Goal: Ask a question: Seek information or help from site administrators or community

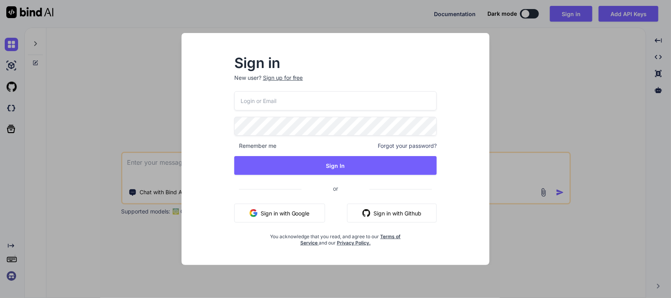
click at [307, 220] on button "Sign in with Google" at bounding box center [279, 213] width 91 height 19
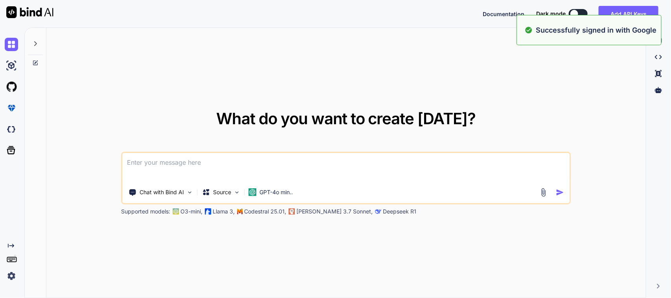
click at [268, 162] on textarea at bounding box center [346, 167] width 447 height 29
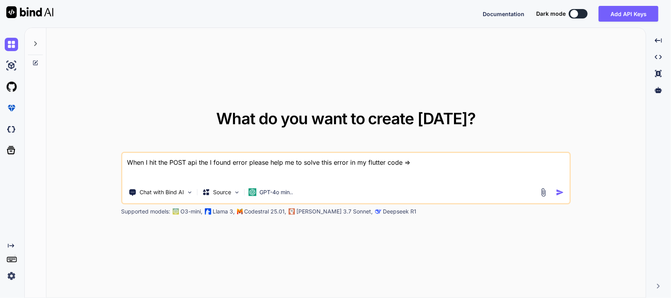
paste textarea "I/flutter (18221): URL ::https://scoutdev.sciton.com/api/v1/inventory_move/?ser…"
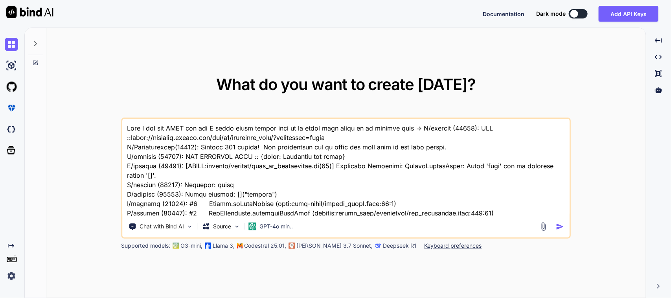
scroll to position [76, 0]
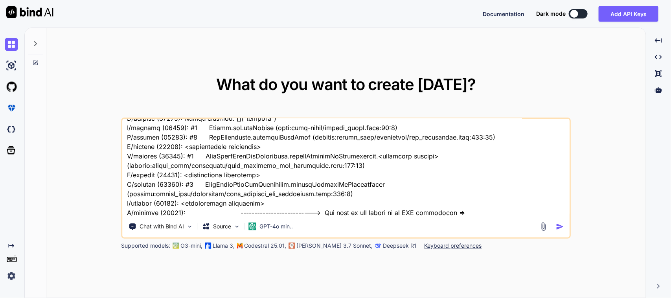
type textarea "When I hit the POST api the I found error please help me to solve this error in…"
click at [468, 215] on textarea at bounding box center [346, 167] width 447 height 97
paste textarea "Future quantityMoveItem(Map<String, Object?> body, bool flag) async { dynamic r…"
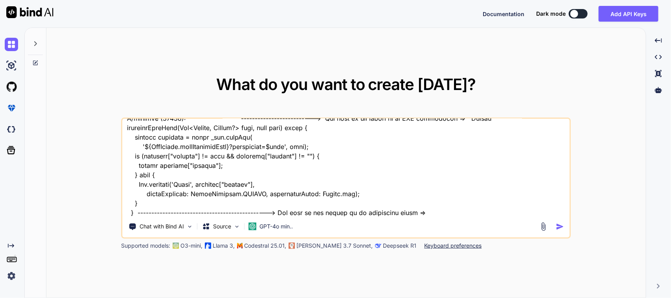
paste textarea "void updateRequestOnConfirmation() async { print("LOCATION ID $locationId"); va…"
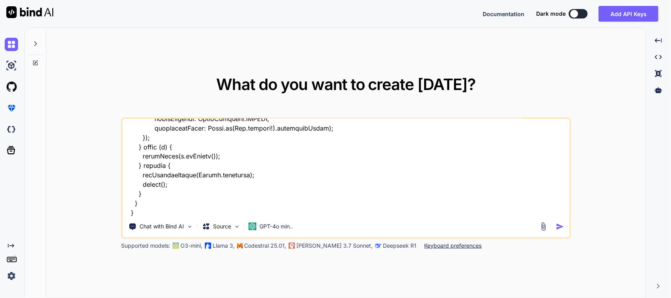
type textarea "When I hit the POST api the I found error please help me to solve this error in…"
click at [560, 227] on img "button" at bounding box center [560, 227] width 8 height 8
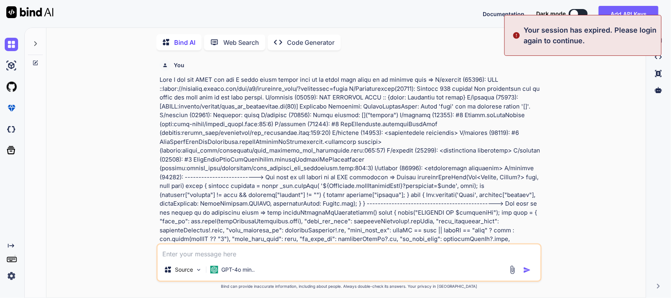
scroll to position [3, 0]
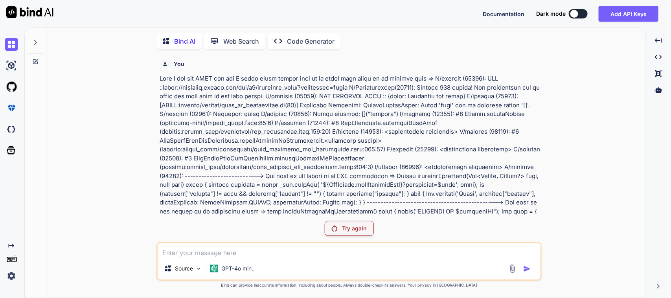
click at [344, 232] on p "Try again" at bounding box center [354, 228] width 24 height 8
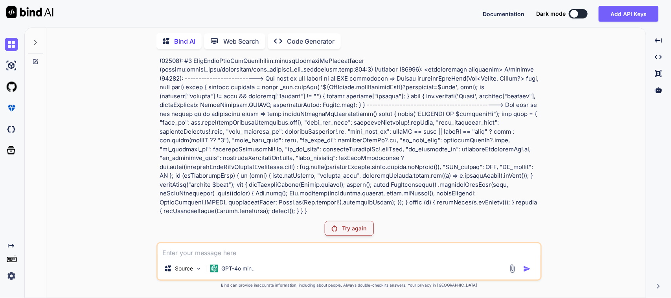
scroll to position [0, 0]
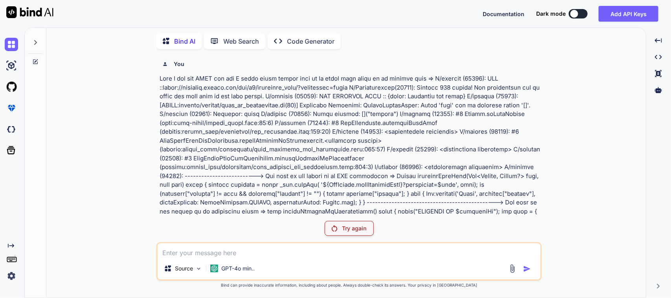
drag, startPoint x: 309, startPoint y: 211, endPoint x: 148, endPoint y: 74, distance: 211.9
click at [148, 74] on div "You Try again Source GPT-4o min.. Created with Bind Always check its answers. P…" at bounding box center [349, 176] width 593 height 242
copy p "When I hit the POST api the I found error please help me to solve this error in…"
click at [12, 44] on img at bounding box center [11, 44] width 13 height 13
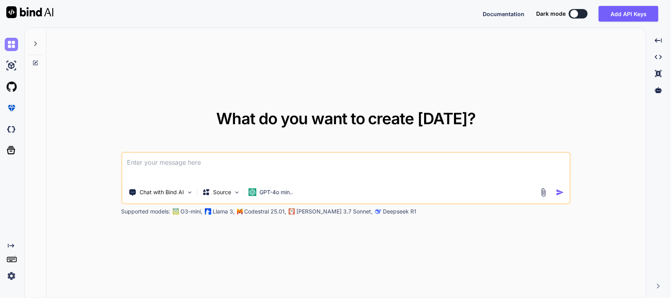
click at [12, 44] on img at bounding box center [11, 44] width 13 height 13
click at [14, 67] on img at bounding box center [11, 65] width 13 height 13
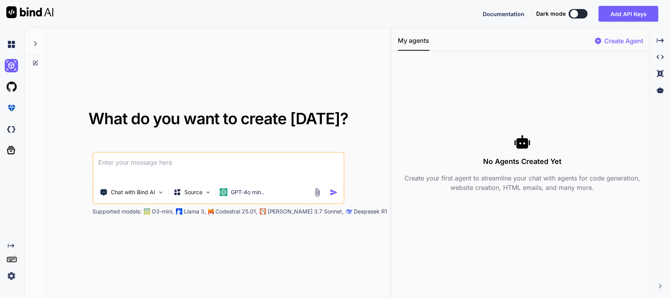
click at [1, 44] on div at bounding box center [10, 44] width 21 height 21
click at [12, 45] on img at bounding box center [11, 44] width 13 height 13
click at [657, 43] on icon "Created with Pixso." at bounding box center [660, 40] width 7 height 7
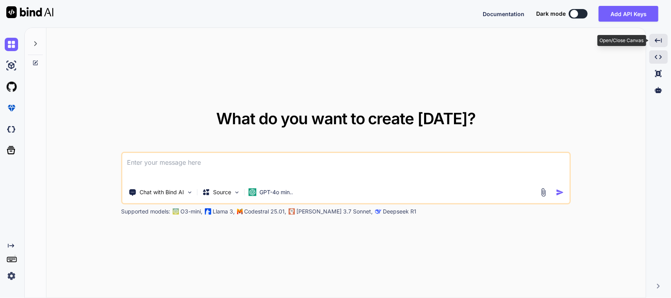
click at [667, 52] on div "Created with Pixso." at bounding box center [658, 56] width 18 height 13
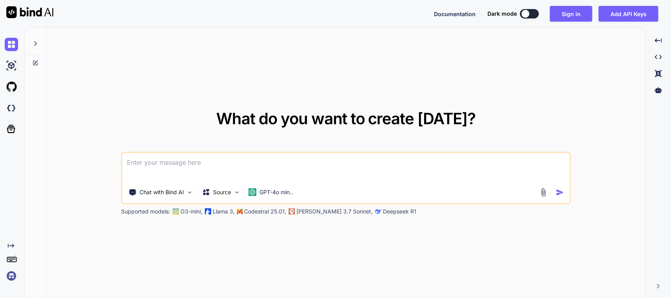
click at [150, 158] on textarea at bounding box center [346, 167] width 447 height 29
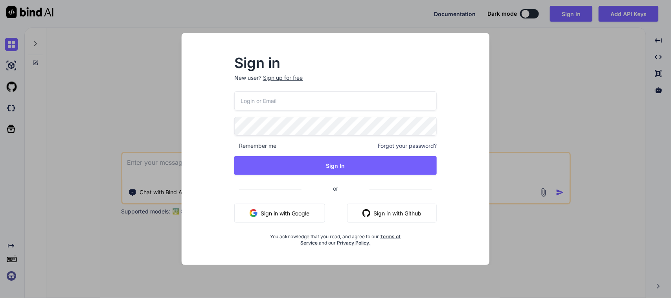
click at [322, 215] on button "Sign in with Google" at bounding box center [279, 213] width 91 height 19
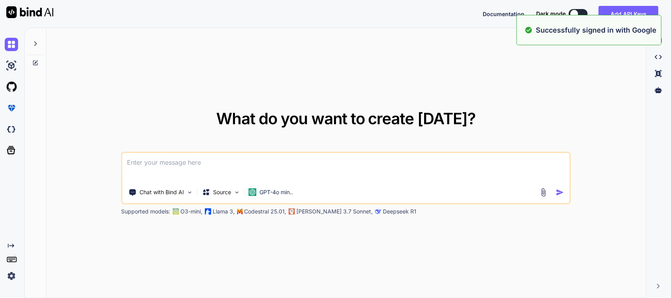
click at [267, 164] on textarea at bounding box center [346, 167] width 447 height 29
paste textarea "When I hit the POST api the I found error please help me to solve this error in…"
type textarea "When I hit the POST api the I found error please help me to solve this error in…"
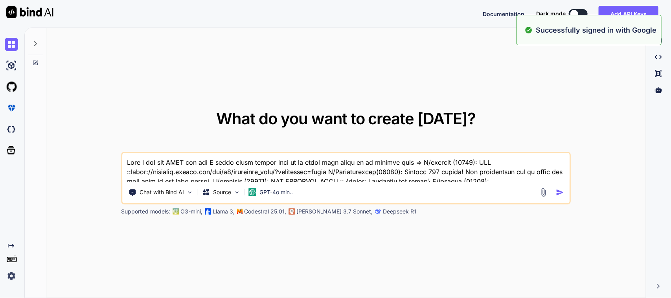
scroll to position [132, 0]
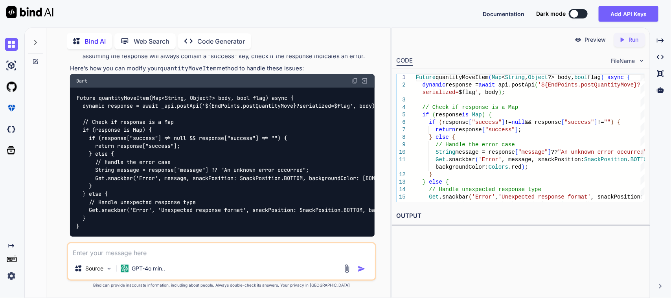
scroll to position [419, 0]
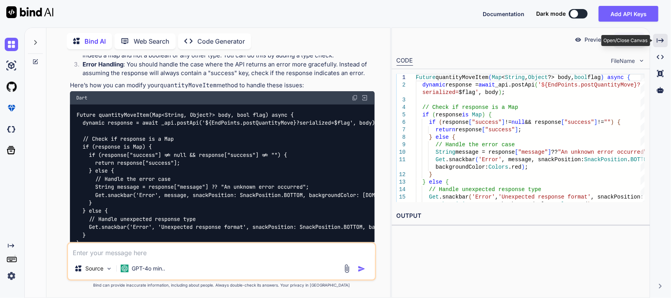
click at [660, 37] on icon "Created with Pixso." at bounding box center [660, 40] width 7 height 7
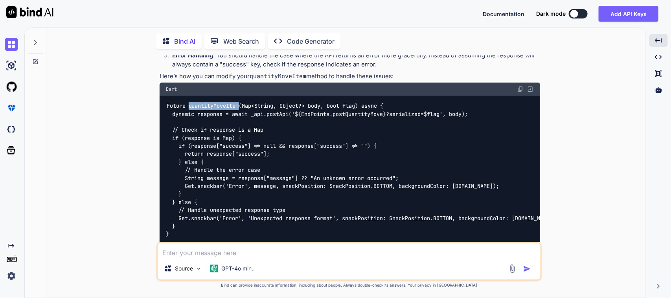
drag, startPoint x: 188, startPoint y: 107, endPoint x: 258, endPoint y: 110, distance: 70.4
click at [240, 105] on code "Future quantityMoveItem(Map<String, Object?> body, bool flag) async { dynamic r…" at bounding box center [362, 170] width 393 height 136
copy code "quantityMoveItem"
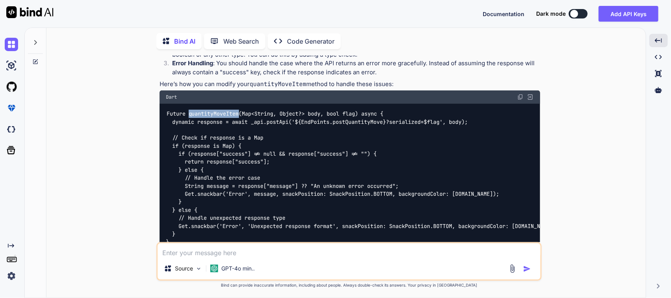
scroll to position [358, 0]
click at [519, 96] on img at bounding box center [520, 97] width 6 height 6
